Goal: Task Accomplishment & Management: Manage account settings

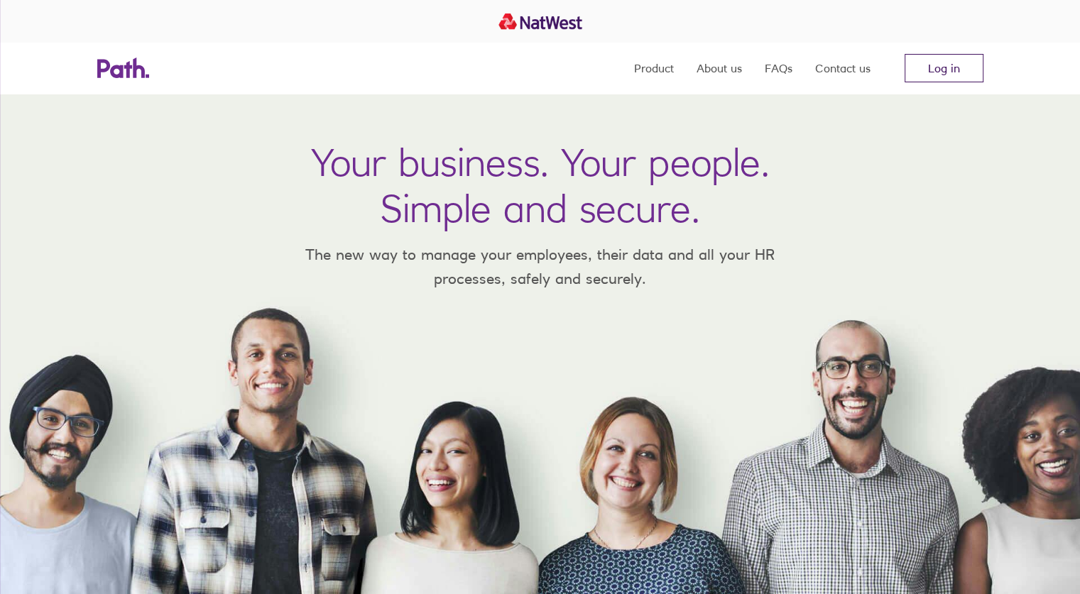
click at [924, 62] on link "Log in" at bounding box center [943, 68] width 79 height 28
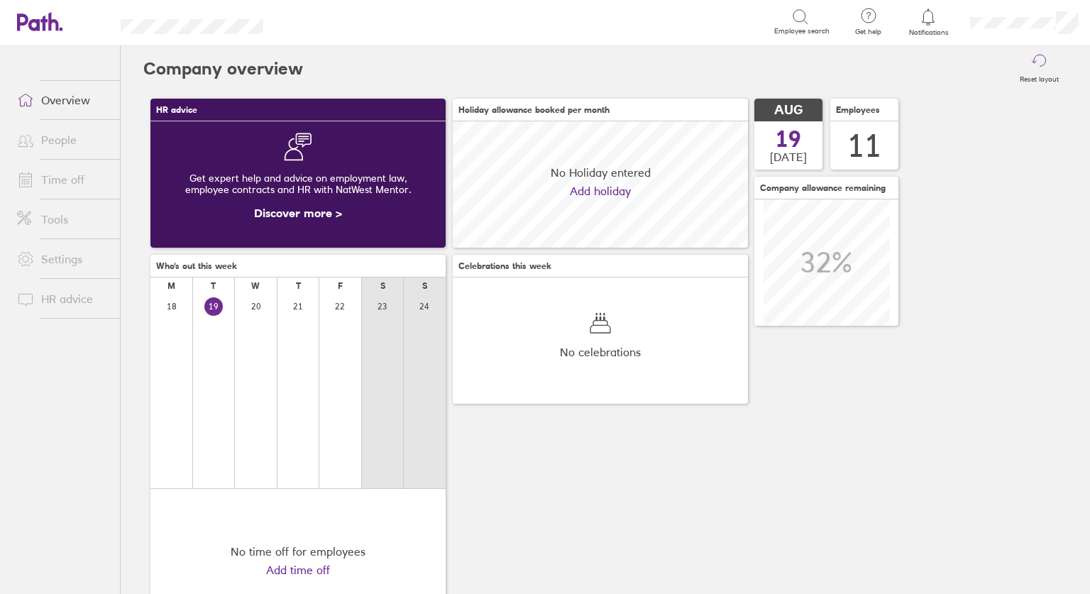
scroll to position [126, 295]
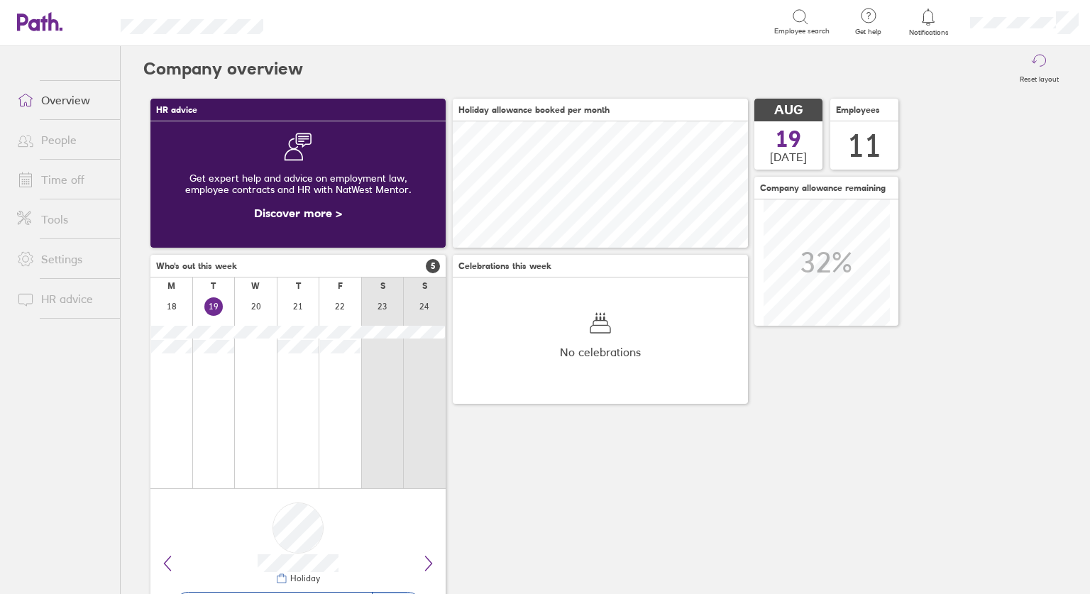
click at [74, 140] on link "People" at bounding box center [63, 140] width 114 height 28
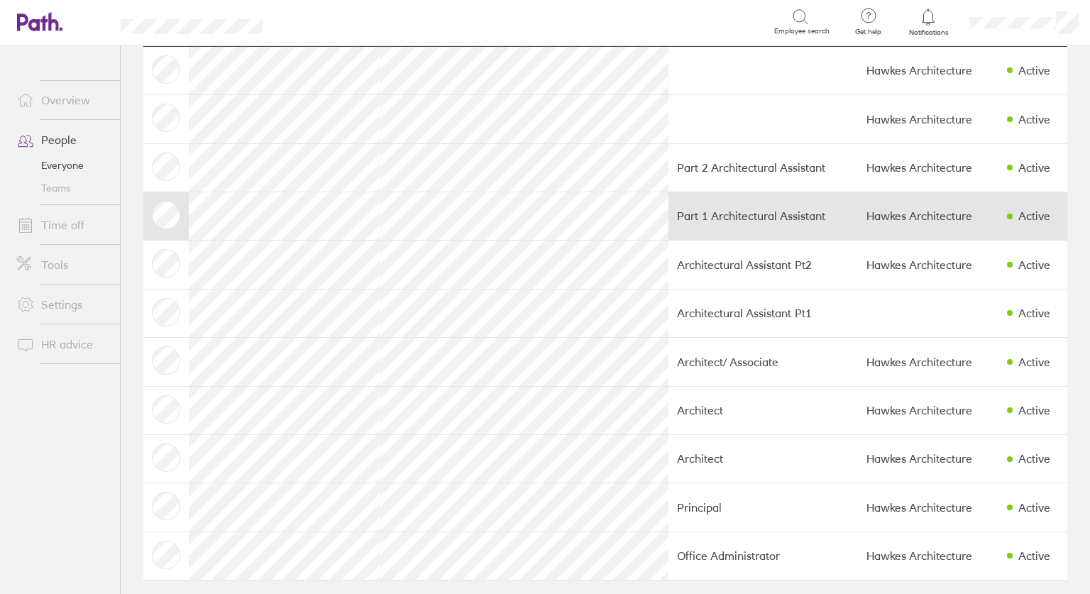
scroll to position [87, 0]
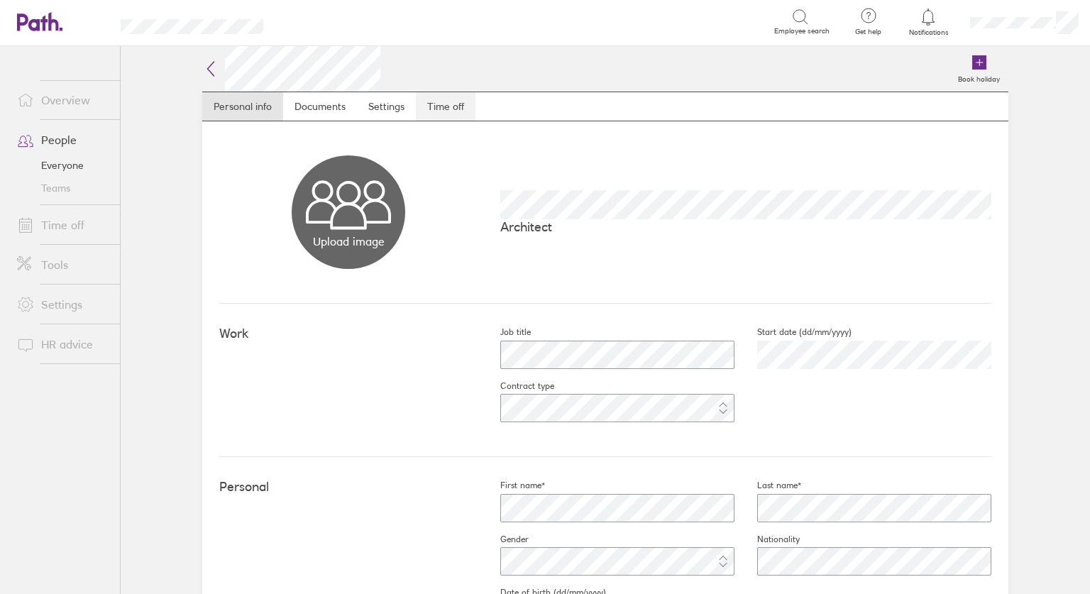
click at [446, 109] on link "Time off" at bounding box center [446, 106] width 60 height 28
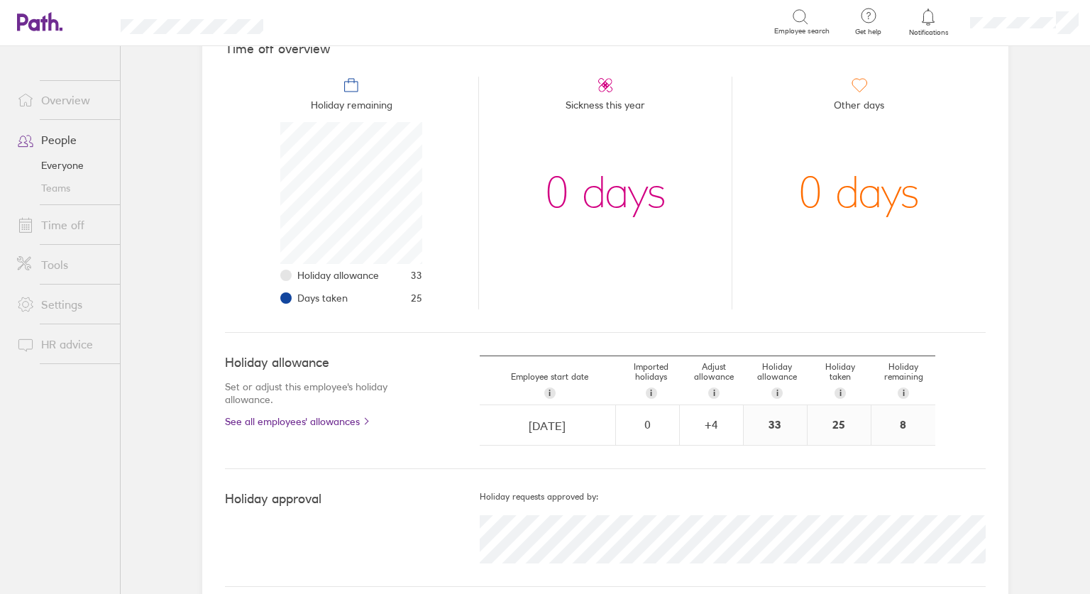
scroll to position [155, 0]
